Goal: Information Seeking & Learning: Learn about a topic

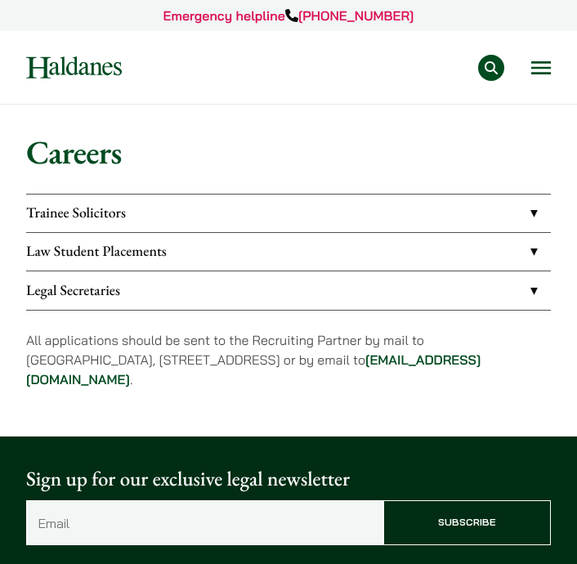
click at [329, 206] on link "Trainee Solicitors" at bounding box center [288, 214] width 525 height 38
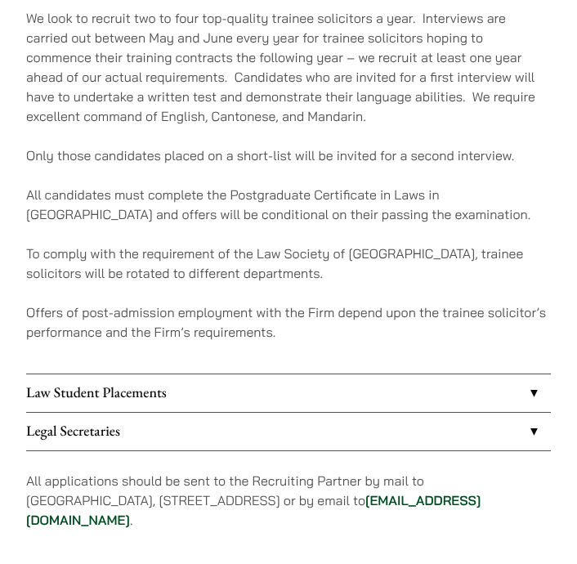
scroll to position [236, 0]
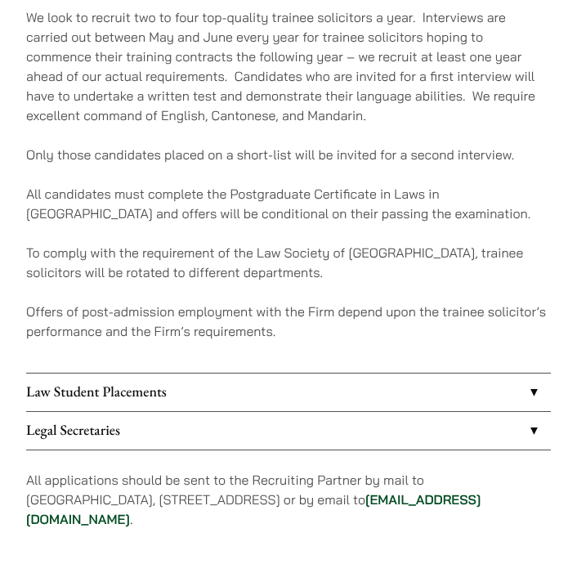
click at [259, 427] on link "Legal Secretaries" at bounding box center [288, 431] width 525 height 38
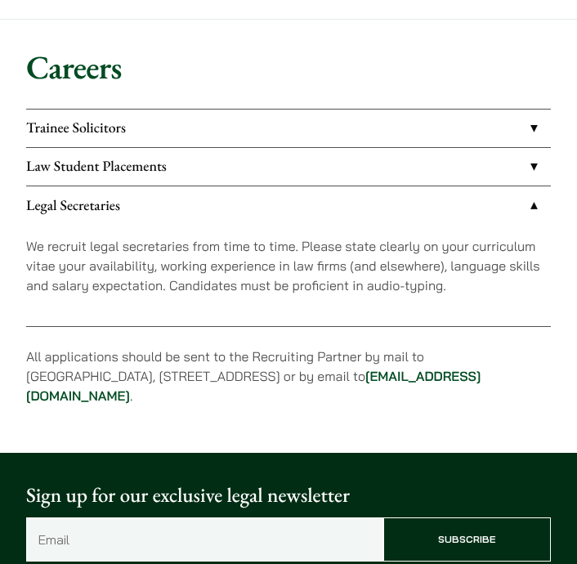
scroll to position [89, 0]
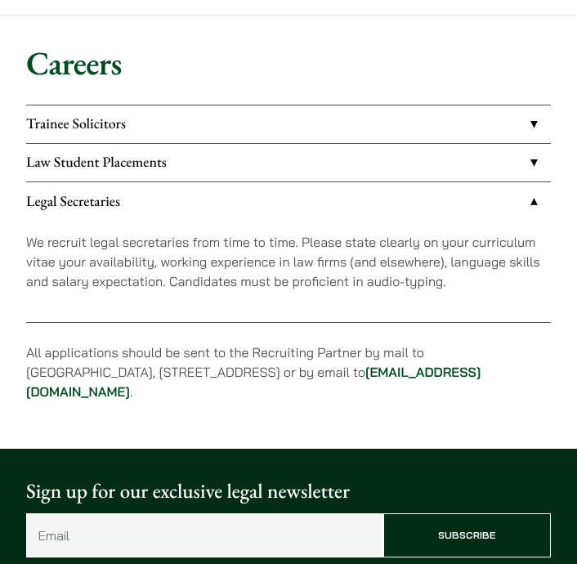
click at [201, 154] on link "Law Student Placements" at bounding box center [288, 163] width 525 height 38
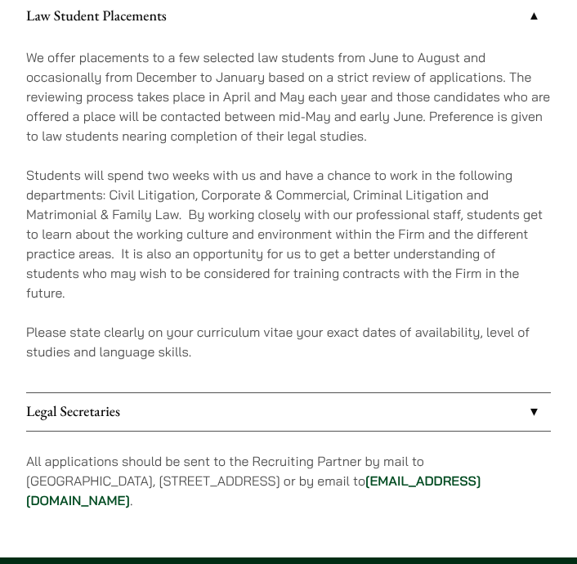
scroll to position [238, 0]
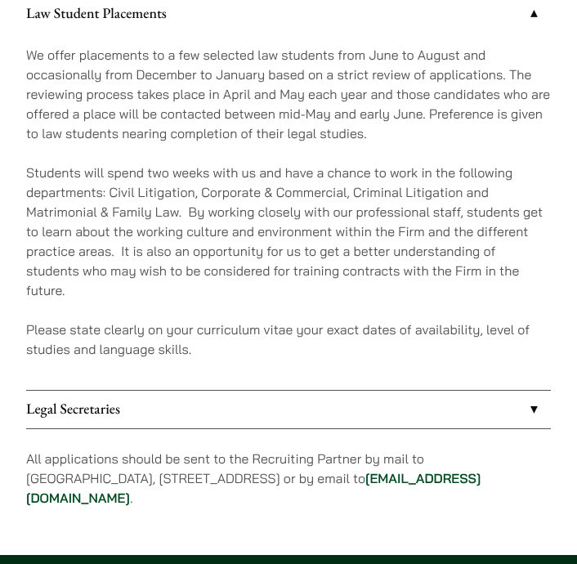
click at [277, 217] on p "Students will spend two weeks with us and have a chance to work in the followin…" at bounding box center [288, 231] width 525 height 137
click at [230, 211] on p "Students will spend two weeks with us and have a chance to work in the followin…" at bounding box center [288, 231] width 525 height 137
click at [317, 211] on p "Students will spend two weeks with us and have a chance to work in the followin…" at bounding box center [288, 231] width 525 height 137
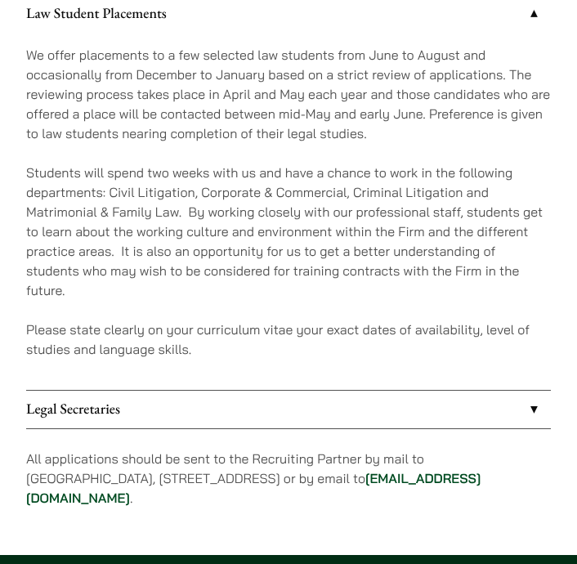
click at [317, 211] on p "Students will spend two weeks with us and have a chance to work in the followin…" at bounding box center [288, 231] width 525 height 137
click at [340, 210] on p "Students will spend two weeks with us and have a chance to work in the followin…" at bounding box center [288, 231] width 525 height 137
click at [392, 213] on p "Students will spend two weeks with us and have a chance to work in the followin…" at bounding box center [288, 231] width 525 height 137
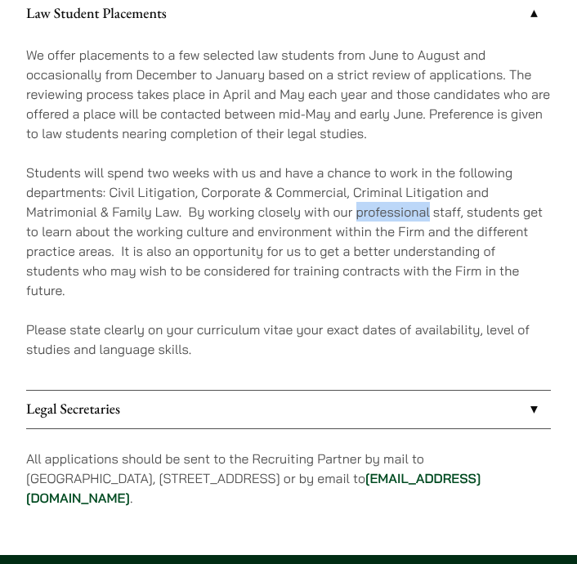
click at [263, 169] on p "Students will spend two weeks with us and have a chance to work in the followin…" at bounding box center [288, 231] width 525 height 137
click at [239, 211] on p "Students will spend two weeks with us and have a chance to work in the followin…" at bounding box center [288, 231] width 525 height 137
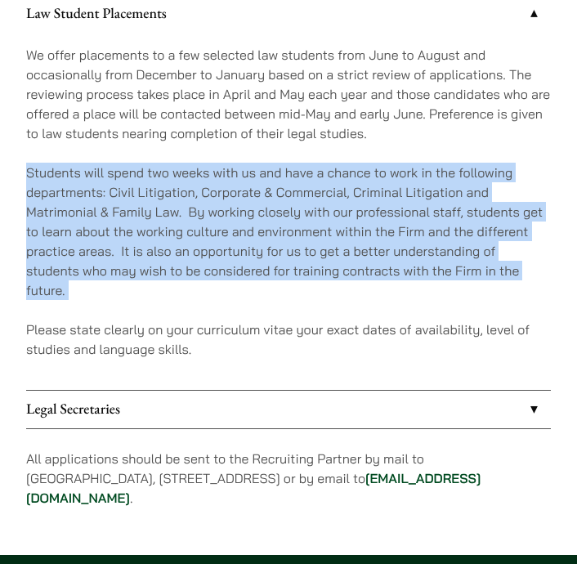
click at [285, 213] on p "Students will spend two weeks with us and have a chance to work in the followin…" at bounding box center [288, 231] width 525 height 137
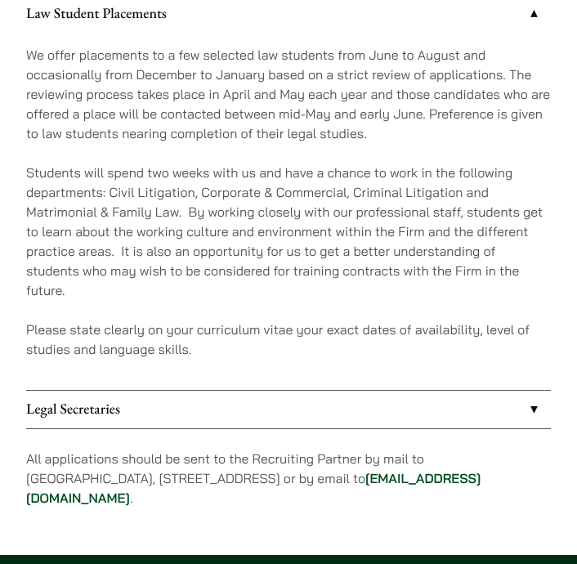
click at [285, 213] on p "Students will spend two weeks with us and have a chance to work in the followin…" at bounding box center [288, 231] width 525 height 137
click at [238, 235] on p "Students will spend two weeks with us and have a chance to work in the followin…" at bounding box center [288, 231] width 525 height 137
click at [328, 235] on p "Students will spend two weeks with us and have a chance to work in the followin…" at bounding box center [288, 231] width 525 height 137
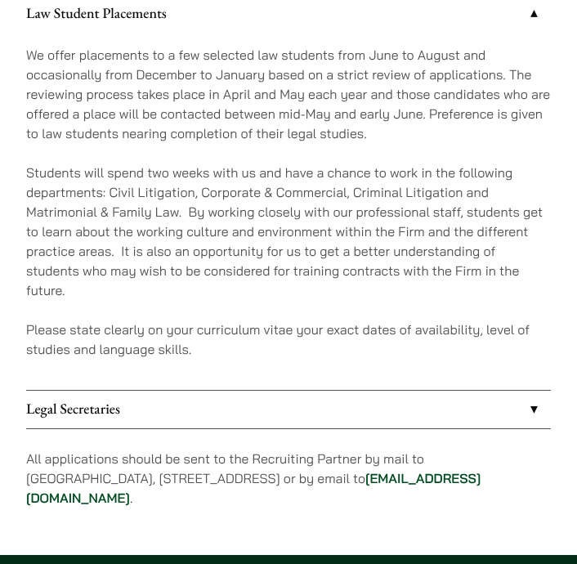
click at [198, 231] on p "Students will spend two weeks with us and have a chance to work in the followin…" at bounding box center [288, 231] width 525 height 137
click at [255, 209] on p "Students will spend two weeks with us and have a chance to work in the followin…" at bounding box center [288, 231] width 525 height 137
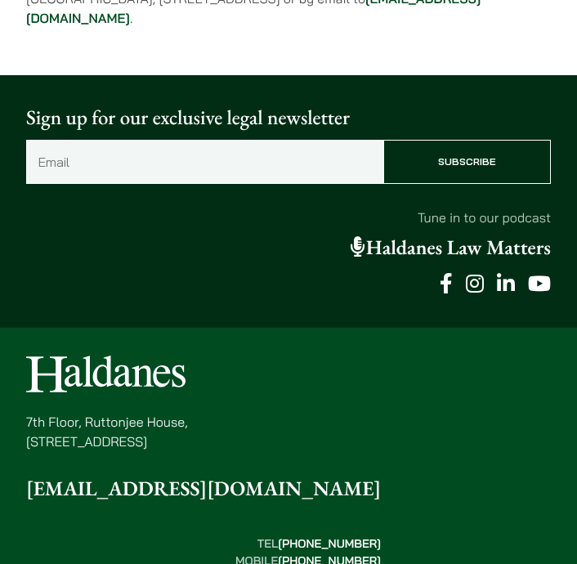
scroll to position [766, 0]
